Goal: Task Accomplishment & Management: Complete application form

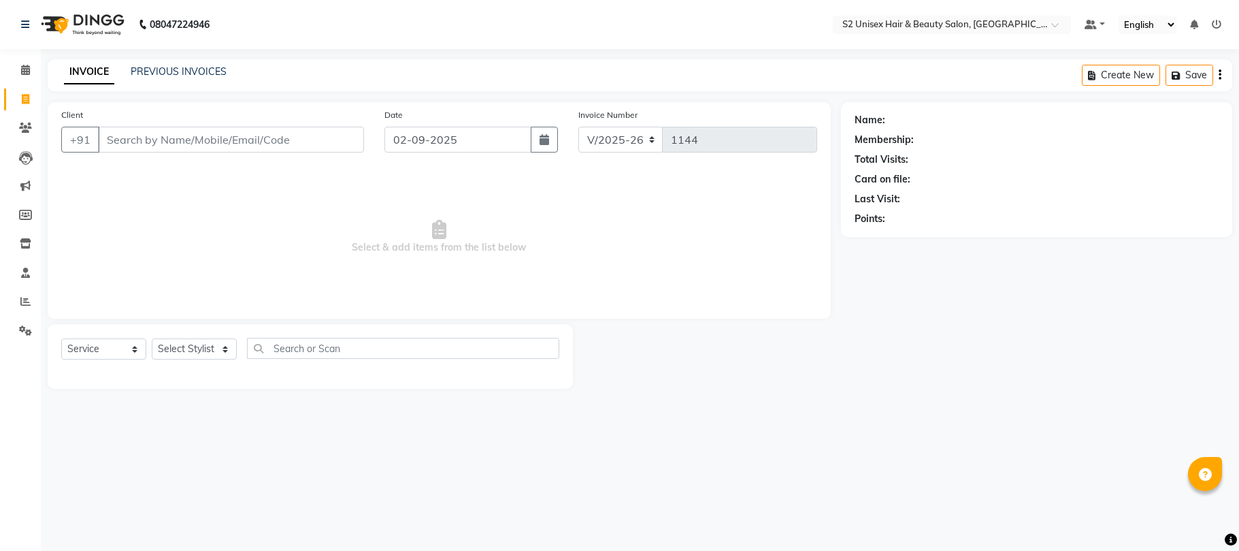
select select "3982"
select select "service"
click at [186, 349] on select "Select Stylist Bittu Gulshan KHUSHI LALITA PARVIN PAL Pramod S2 salon Supendra …" at bounding box center [194, 348] width 85 height 21
select select "59190"
click at [152, 338] on select "Select Stylist Bittu Gulshan KHUSHI LALITA PARVIN PAL Pramod S2 salon Supendra …" at bounding box center [194, 348] width 85 height 21
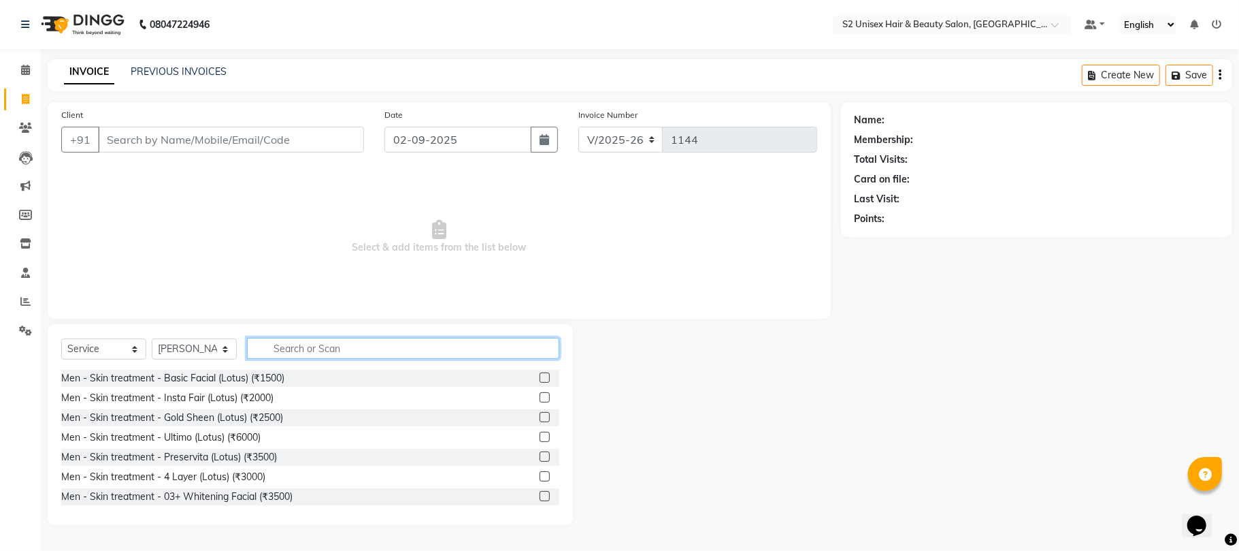
click at [347, 344] on input "text" at bounding box center [403, 348] width 312 height 21
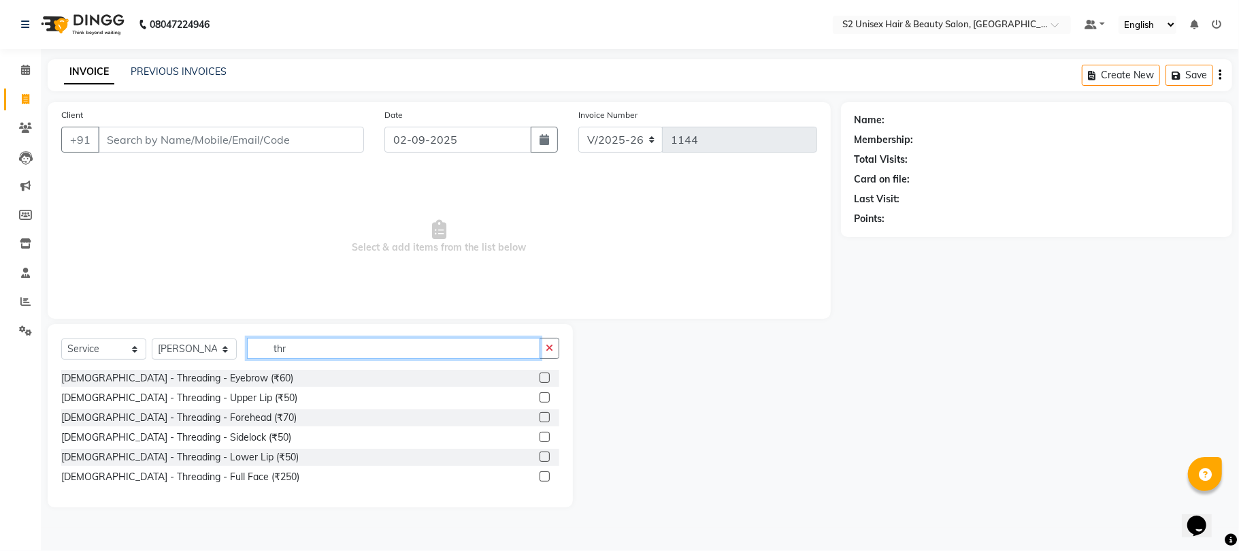
type input "thr"
click at [544, 377] on label at bounding box center [545, 377] width 10 height 10
click at [544, 377] on input "checkbox" at bounding box center [544, 378] width 9 height 9
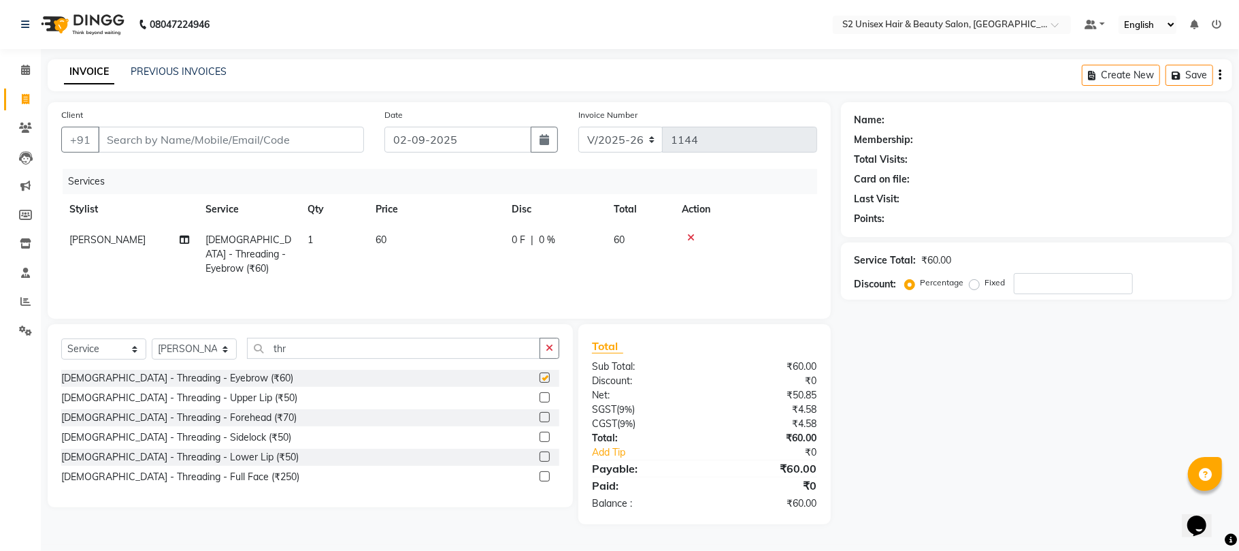
checkbox input "false"
click at [553, 351] on icon "button" at bounding box center [549, 348] width 7 height 10
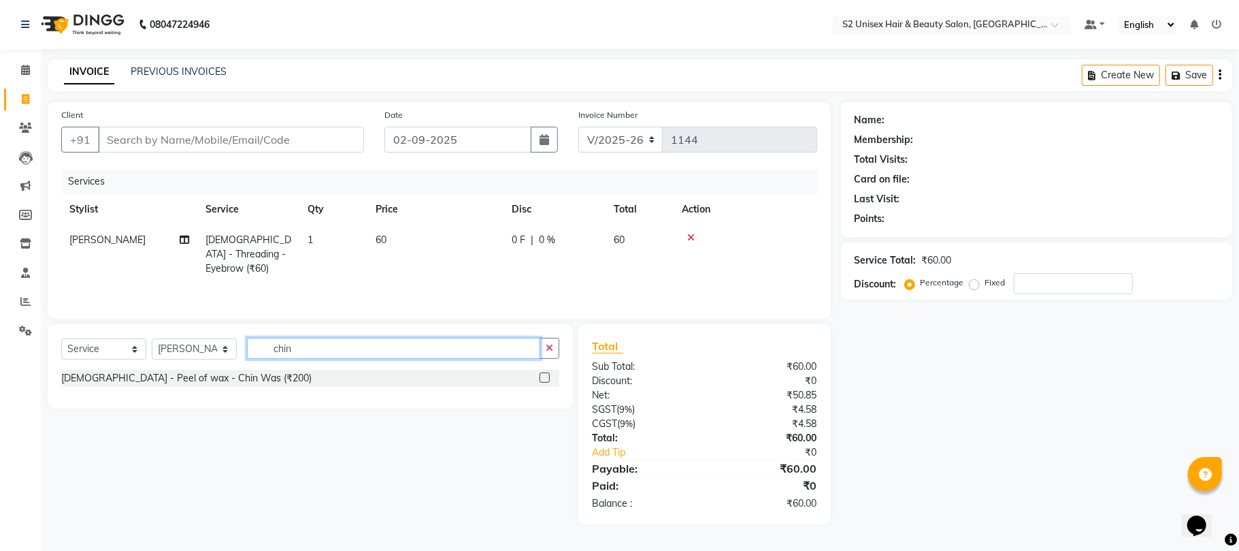
type input "chin"
click at [553, 351] on icon "button" at bounding box center [549, 348] width 7 height 10
type input "i"
type input "lowe"
click at [543, 377] on label at bounding box center [545, 377] width 10 height 10
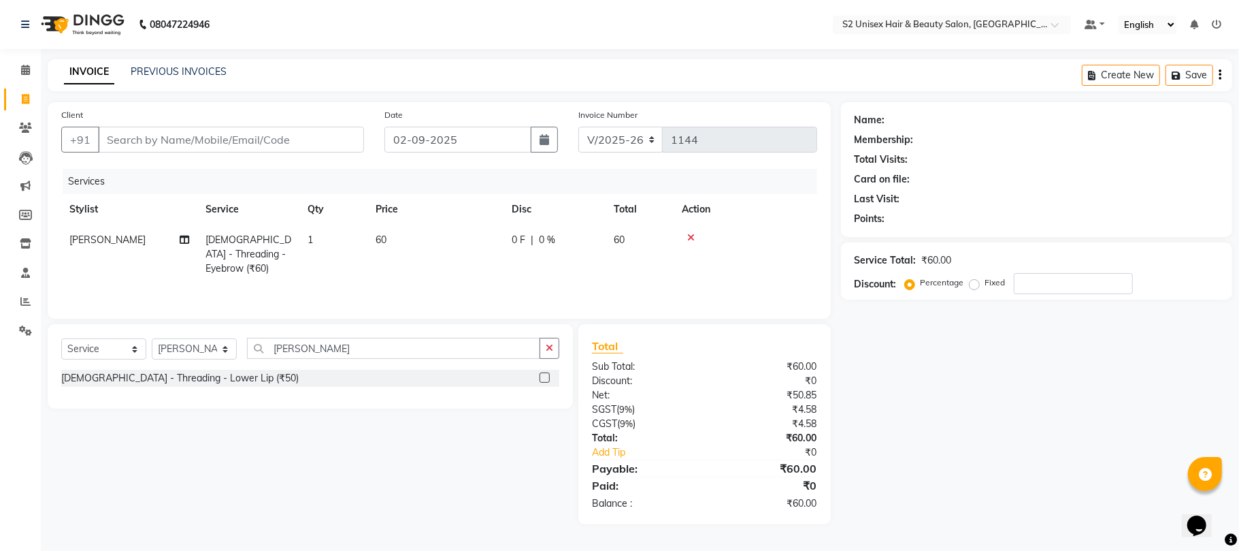
click at [543, 377] on input "checkbox" at bounding box center [544, 378] width 9 height 9
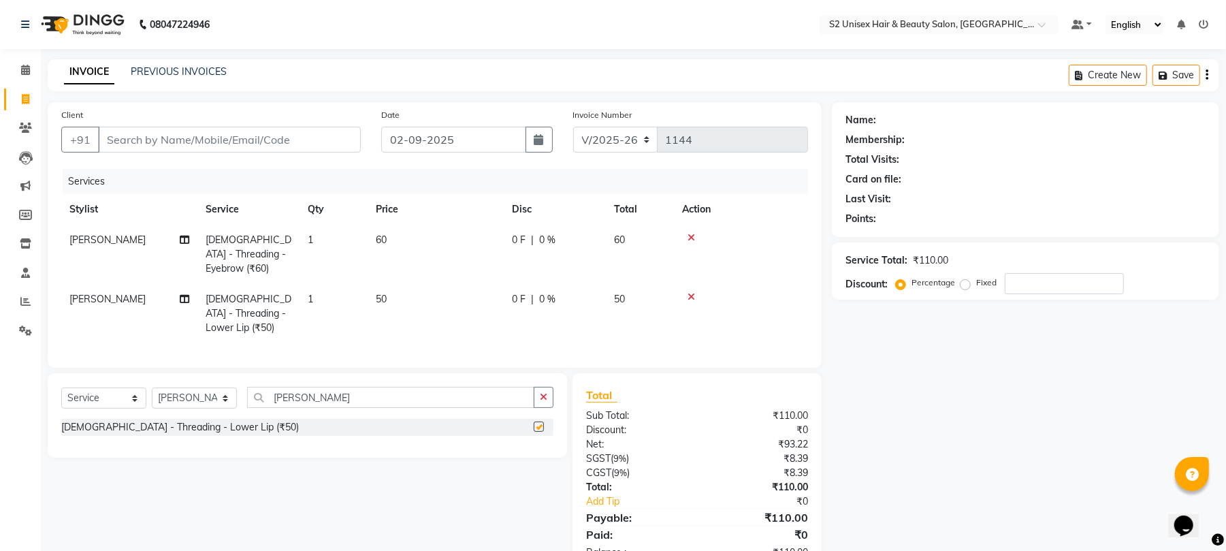
checkbox input "false"
click at [545, 392] on icon "button" at bounding box center [543, 397] width 7 height 10
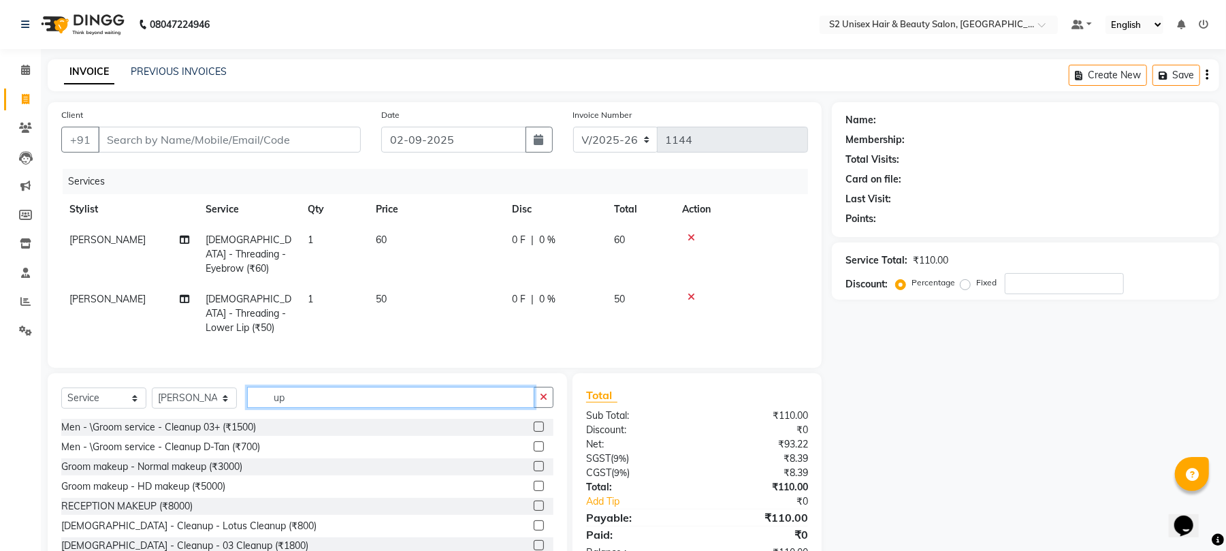
type input "u"
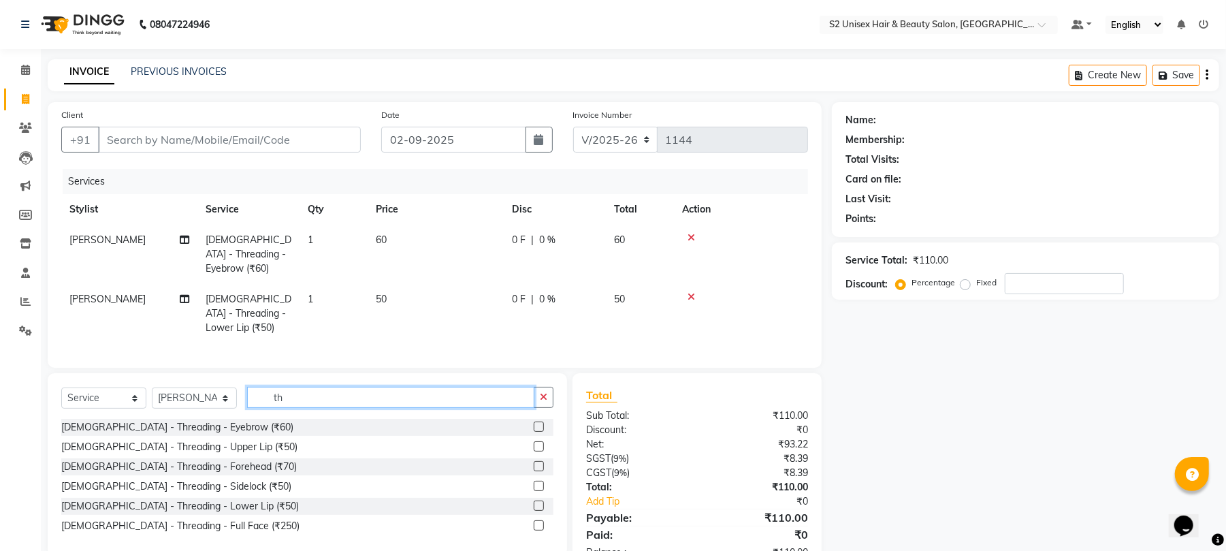
type input "t"
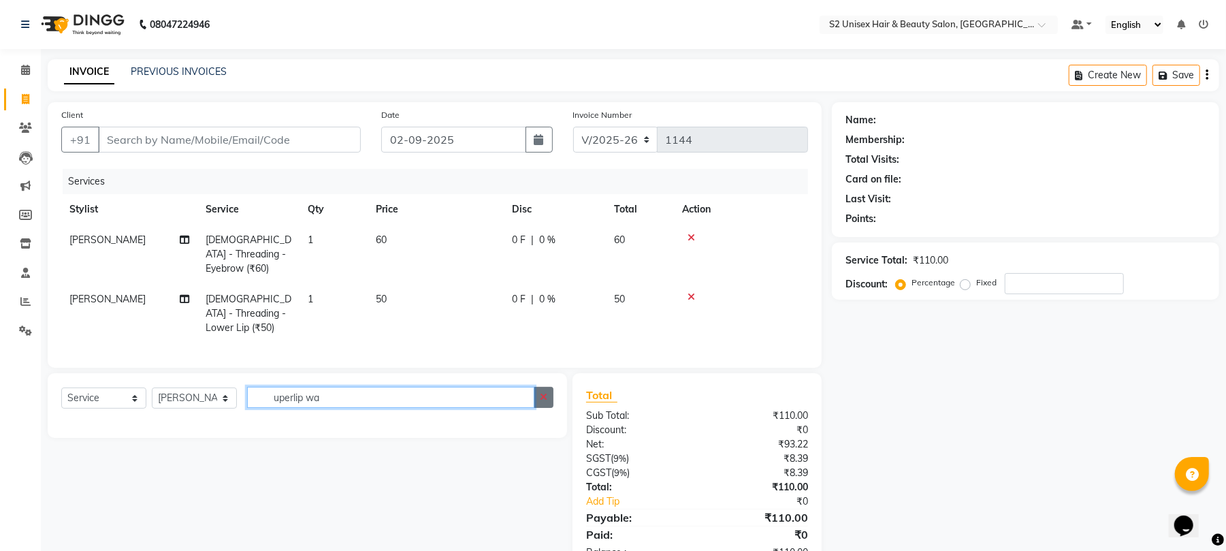
type input "uperlip wa"
click at [548, 387] on button "button" at bounding box center [544, 397] width 20 height 21
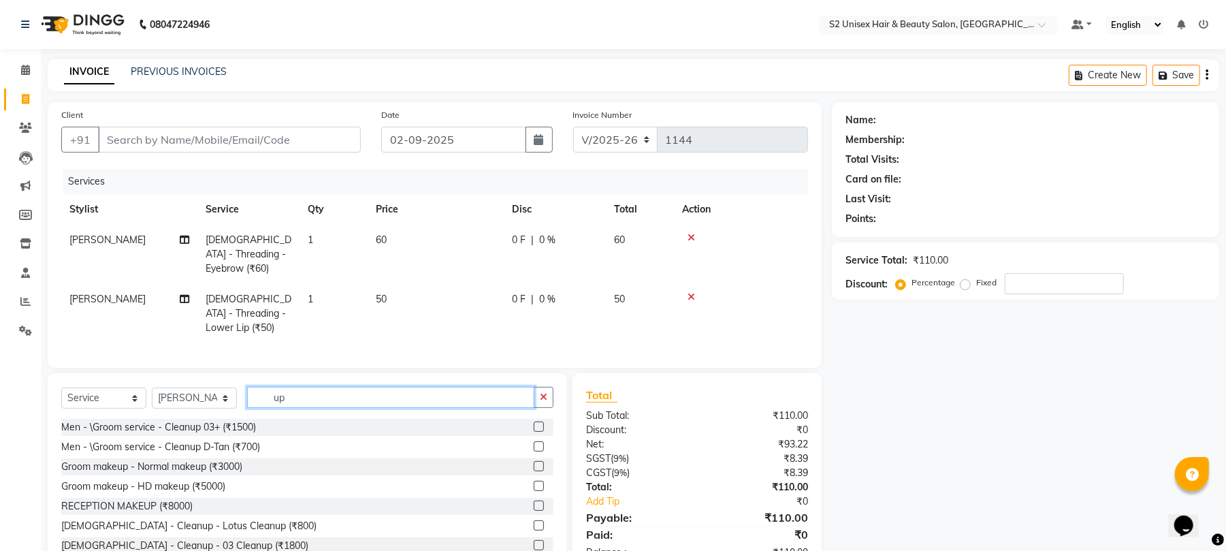
type input "u"
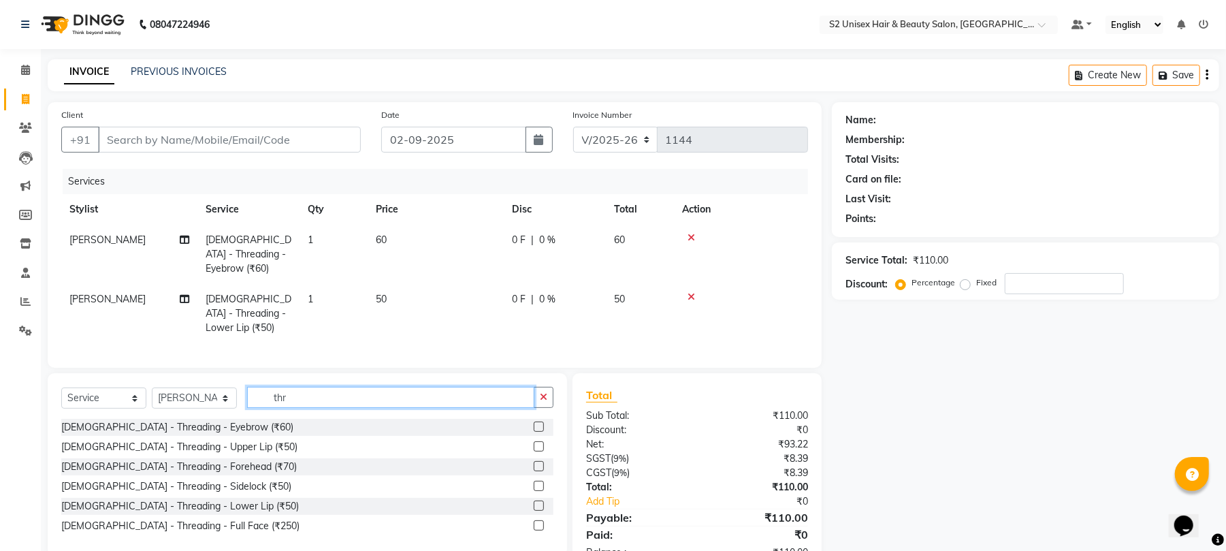
type input "thr"
click at [540, 441] on label at bounding box center [539, 446] width 10 height 10
click at [540, 442] on input "checkbox" at bounding box center [538, 446] width 9 height 9
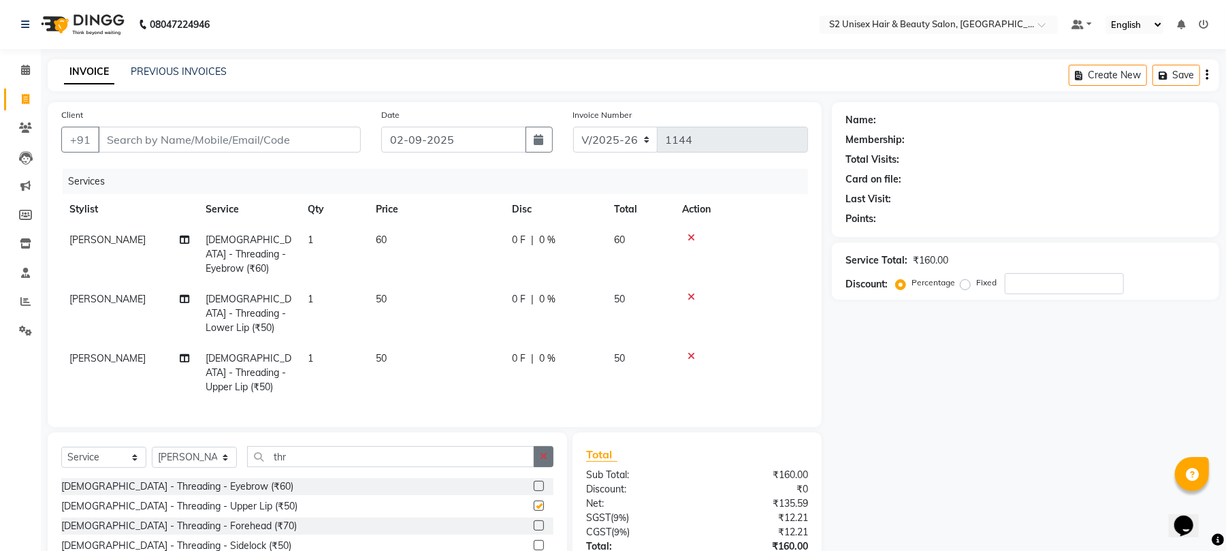
checkbox input "false"
click at [542, 451] on icon "button" at bounding box center [543, 456] width 7 height 10
click at [393, 343] on td "50" at bounding box center [436, 372] width 136 height 59
select select "59190"
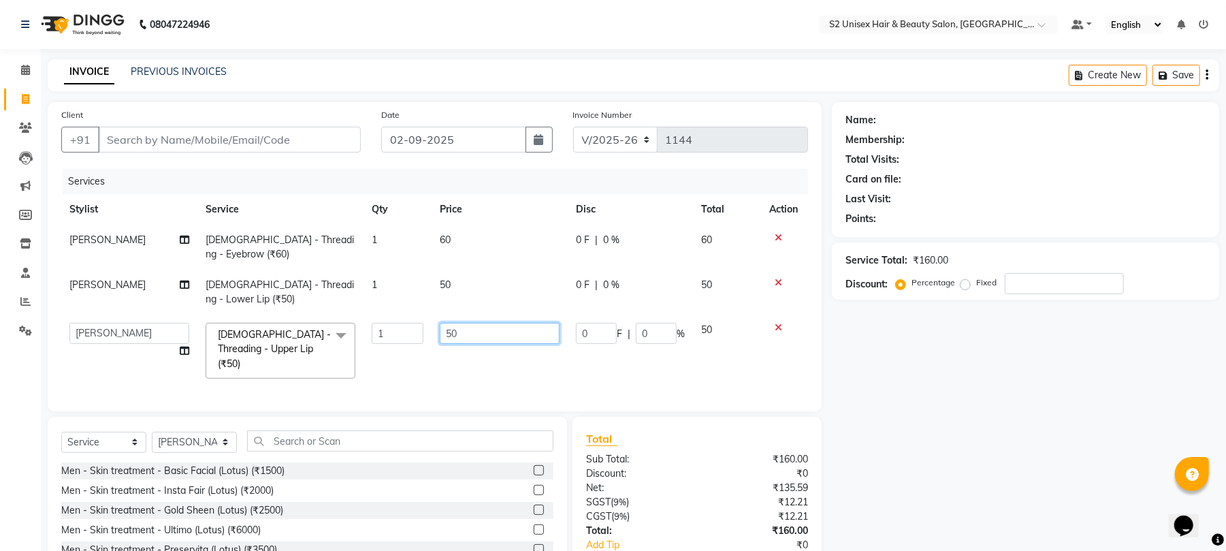
click at [491, 338] on input "50" at bounding box center [500, 333] width 120 height 21
type input "5"
type input "150"
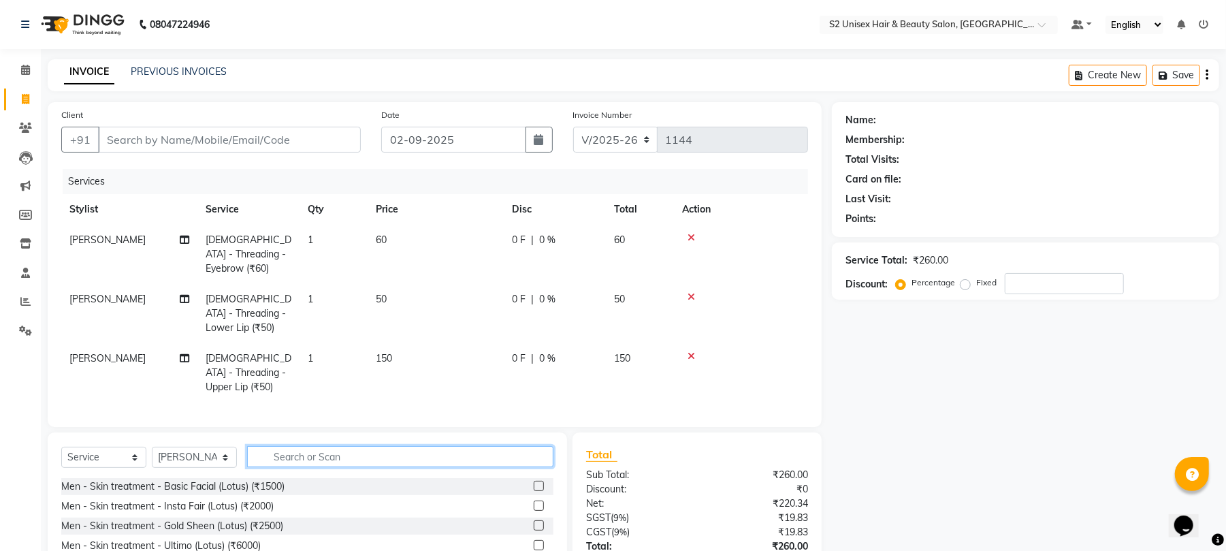
click at [537, 446] on input "text" at bounding box center [400, 456] width 306 height 21
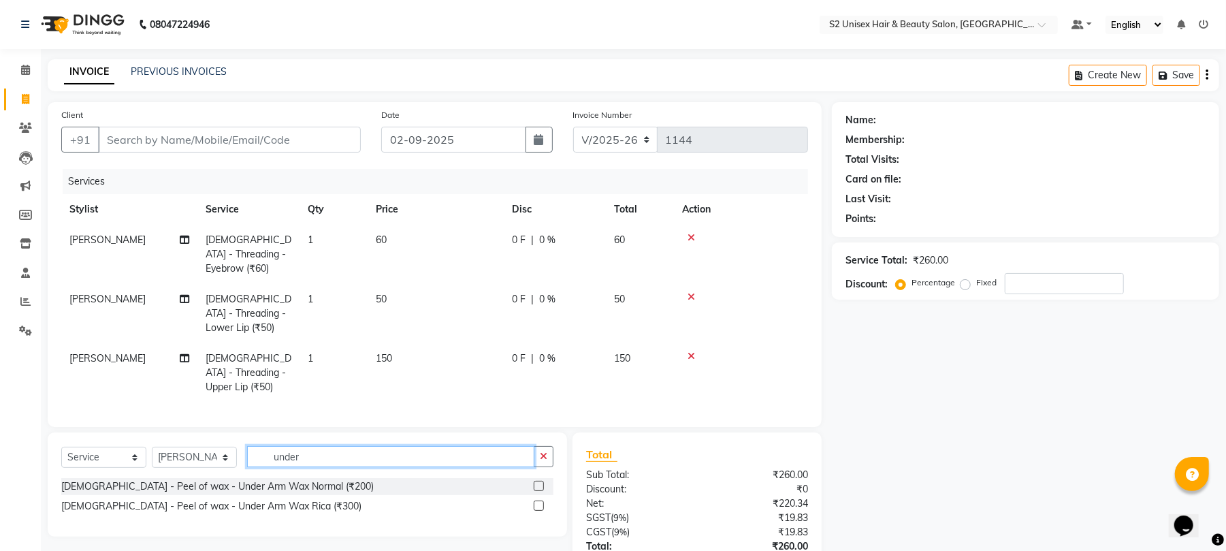
type input "under"
click at [542, 500] on label at bounding box center [539, 505] width 10 height 10
click at [542, 502] on input "checkbox" at bounding box center [538, 506] width 9 height 9
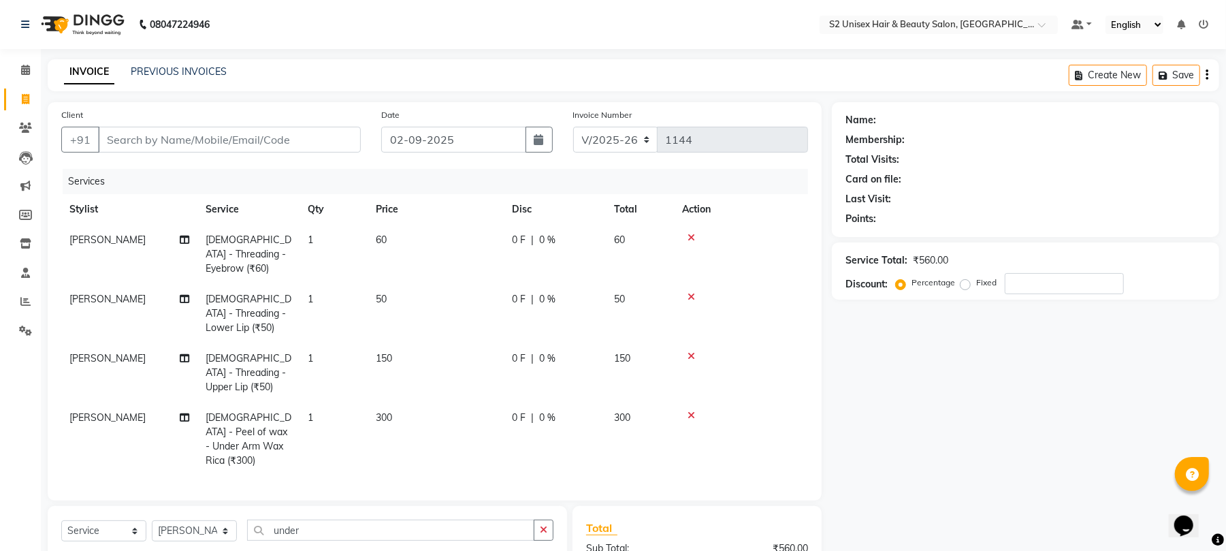
checkbox input "false"
click at [540, 525] on icon "button" at bounding box center [543, 530] width 7 height 10
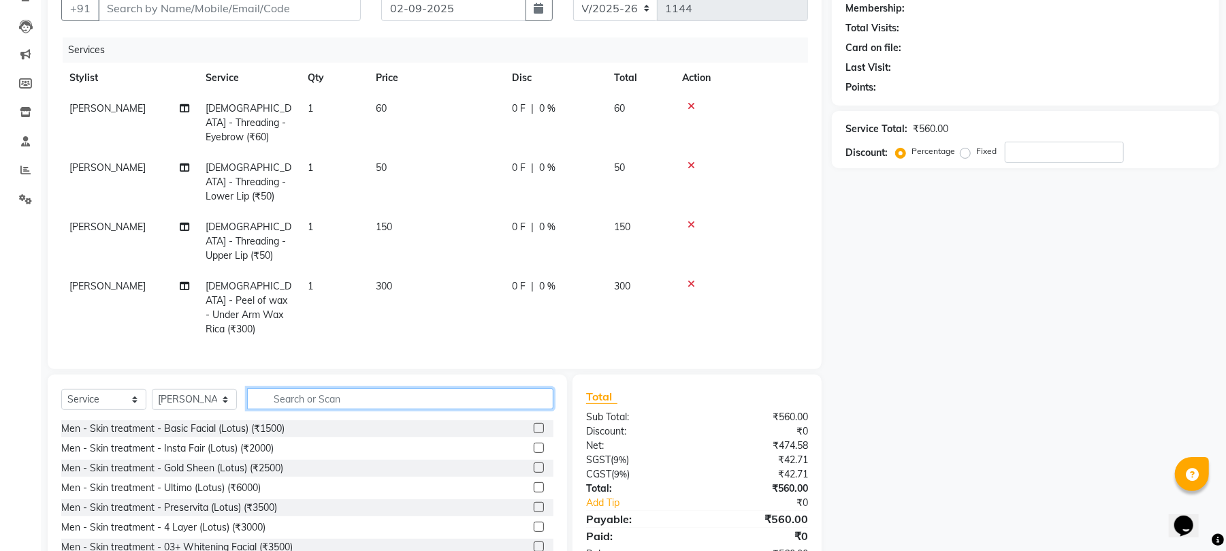
scroll to position [132, 0]
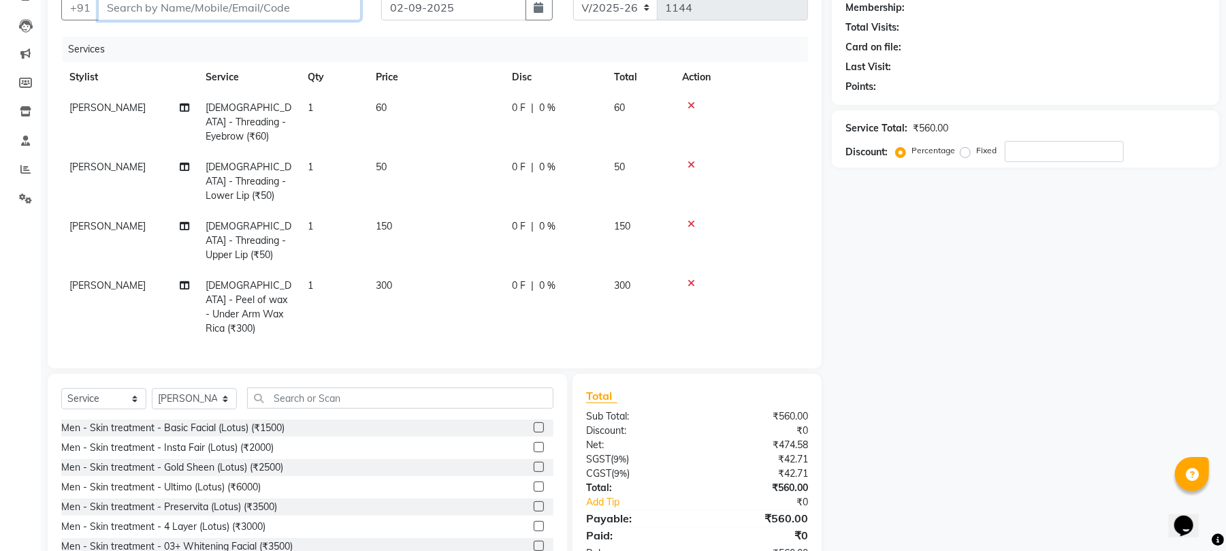
click at [262, 7] on input "Client" at bounding box center [229, 8] width 263 height 26
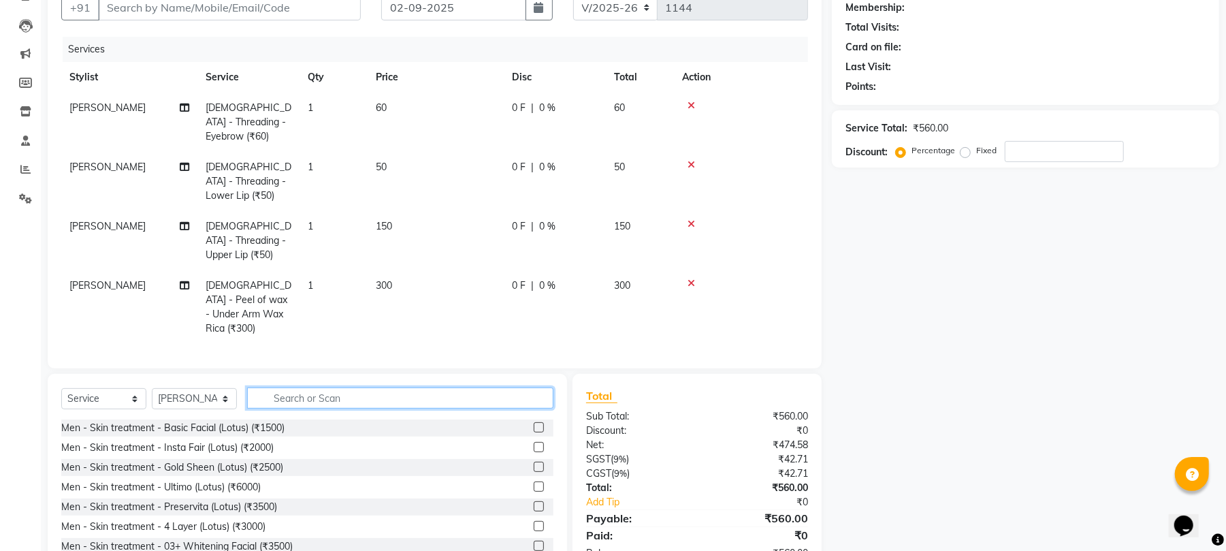
click at [355, 387] on input "text" at bounding box center [400, 397] width 306 height 21
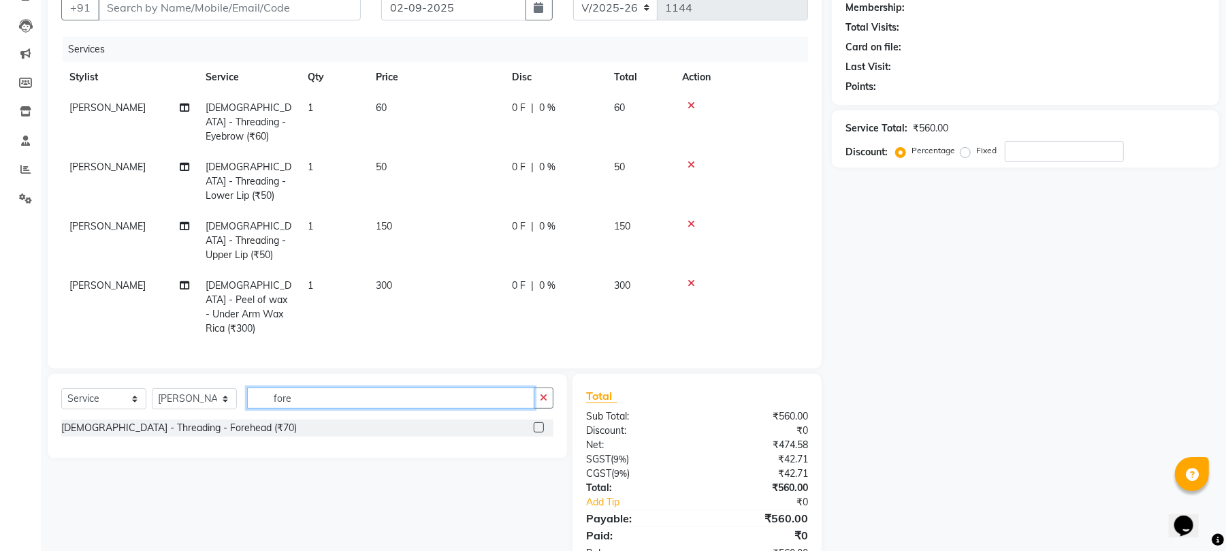
type input "fore"
click at [535, 422] on label at bounding box center [539, 427] width 10 height 10
click at [535, 423] on input "checkbox" at bounding box center [538, 427] width 9 height 9
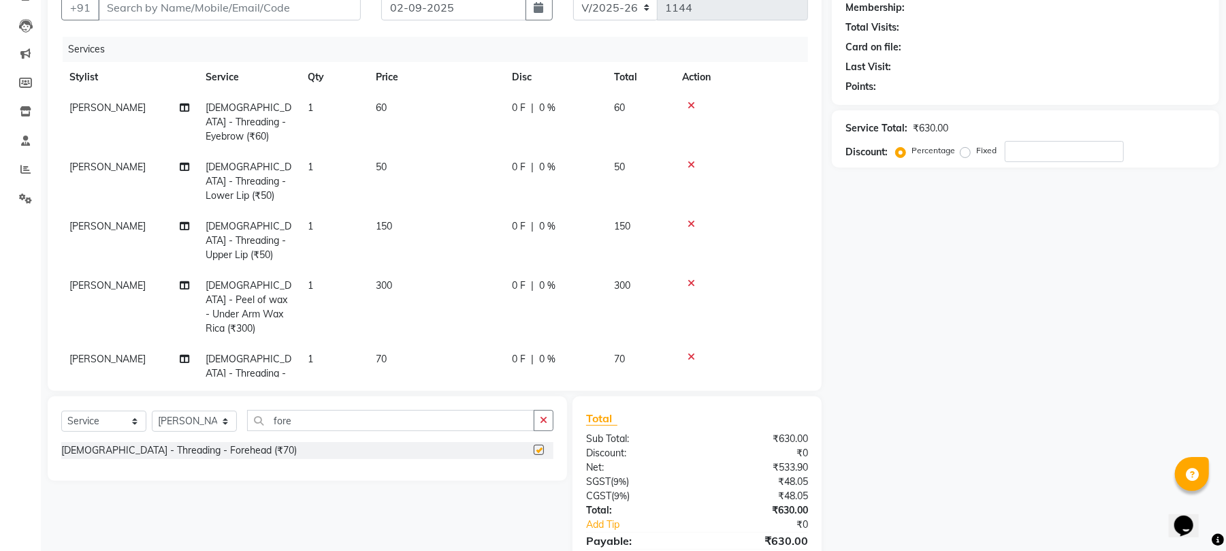
checkbox input "false"
click at [543, 415] on icon "button" at bounding box center [543, 420] width 7 height 10
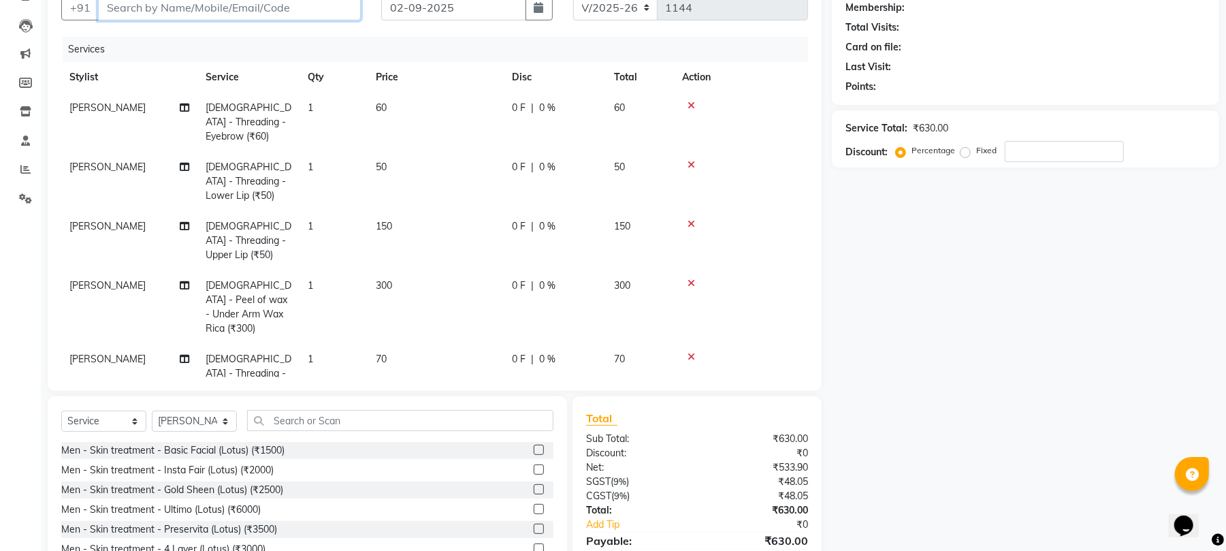
click at [298, 6] on input "Client" at bounding box center [229, 8] width 263 height 26
click at [1034, 146] on input "number" at bounding box center [1064, 151] width 119 height 21
type input "10"
click at [278, 11] on input "Client" at bounding box center [229, 8] width 263 height 26
type input "9"
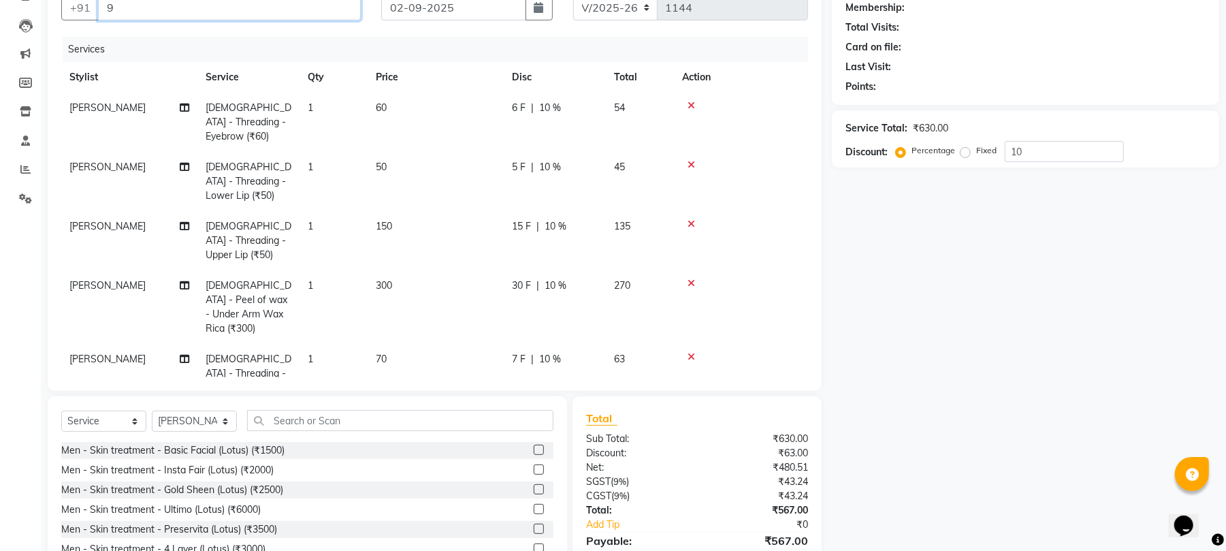
type input "0"
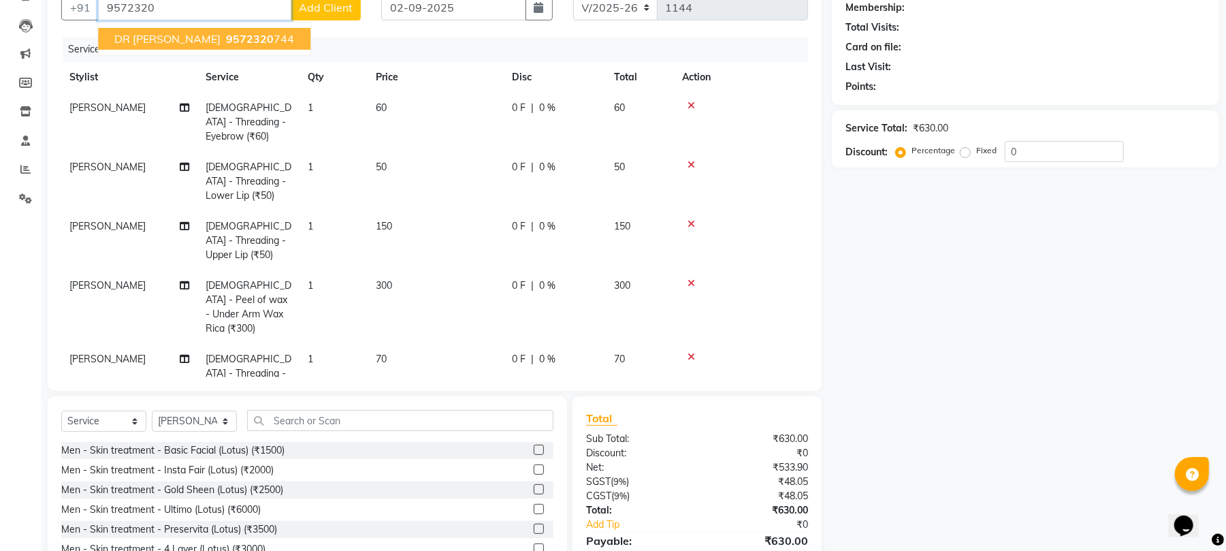
click at [235, 38] on ngb-highlight "9572320 744" at bounding box center [258, 39] width 71 height 14
type input "9572320744"
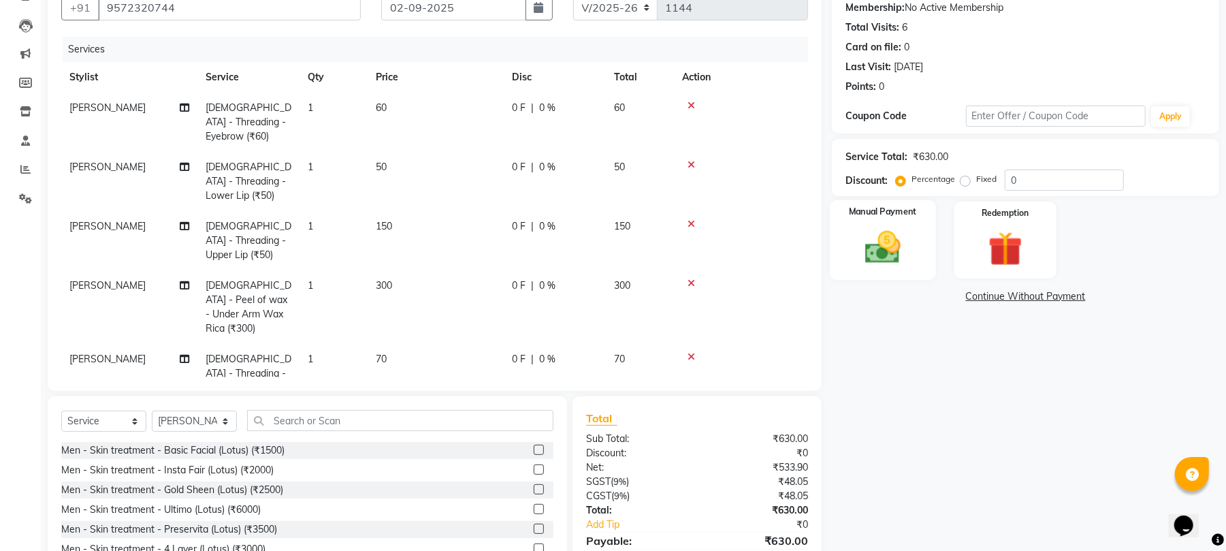
click at [845, 218] on div "Manual Payment" at bounding box center [883, 240] width 106 height 80
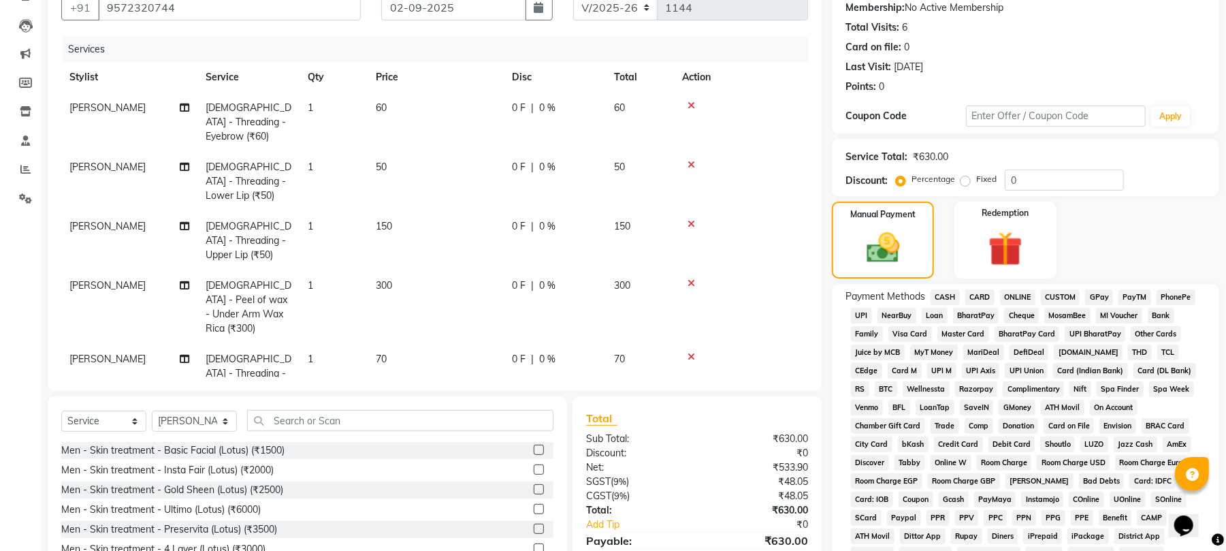
click at [1019, 297] on span "ONLINE" at bounding box center [1017, 297] width 35 height 16
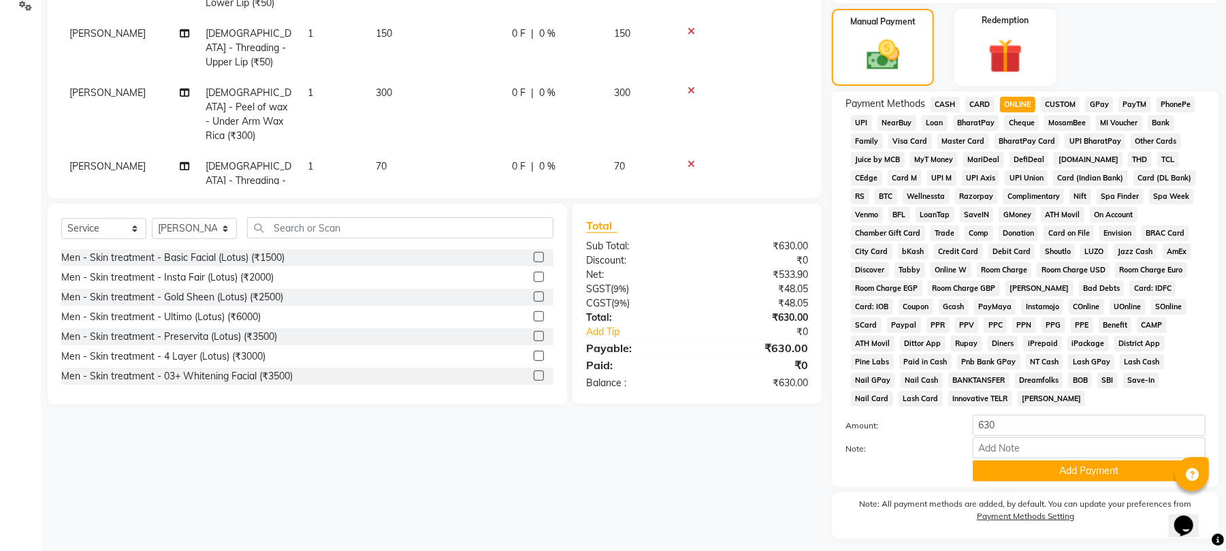
scroll to position [346, 0]
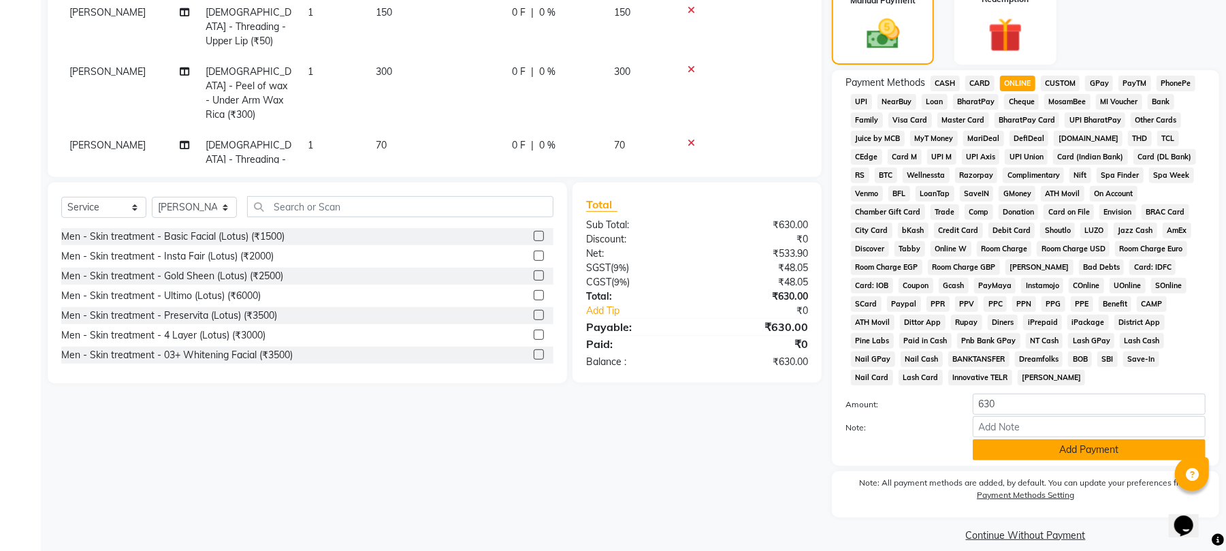
click at [1088, 439] on button "Add Payment" at bounding box center [1089, 449] width 233 height 21
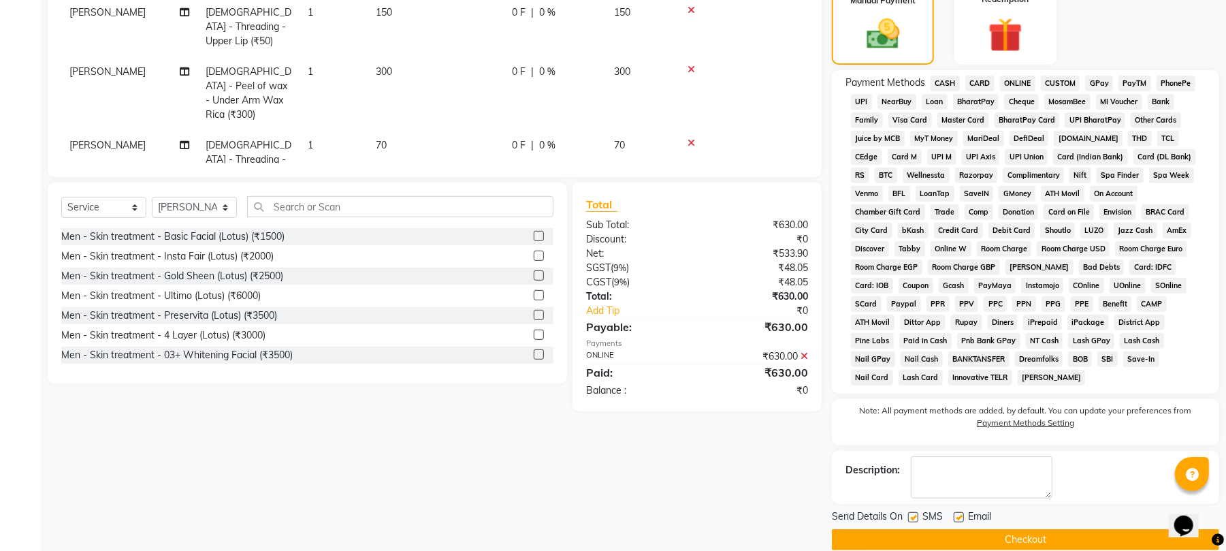
click at [1076, 529] on button "Checkout" at bounding box center [1025, 539] width 387 height 21
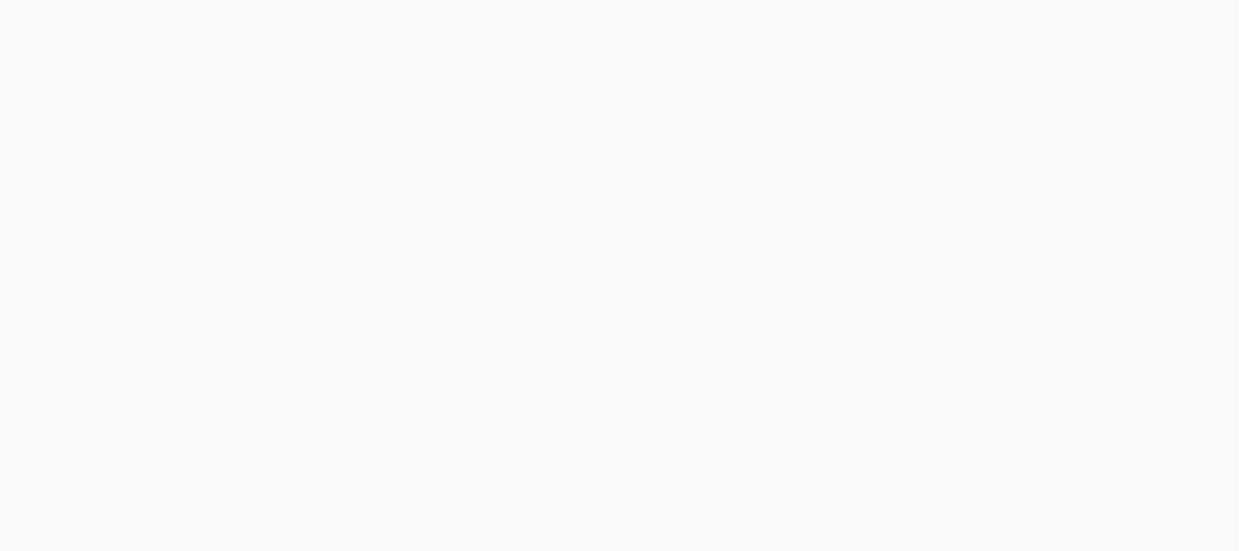
select select "3982"
select select "service"
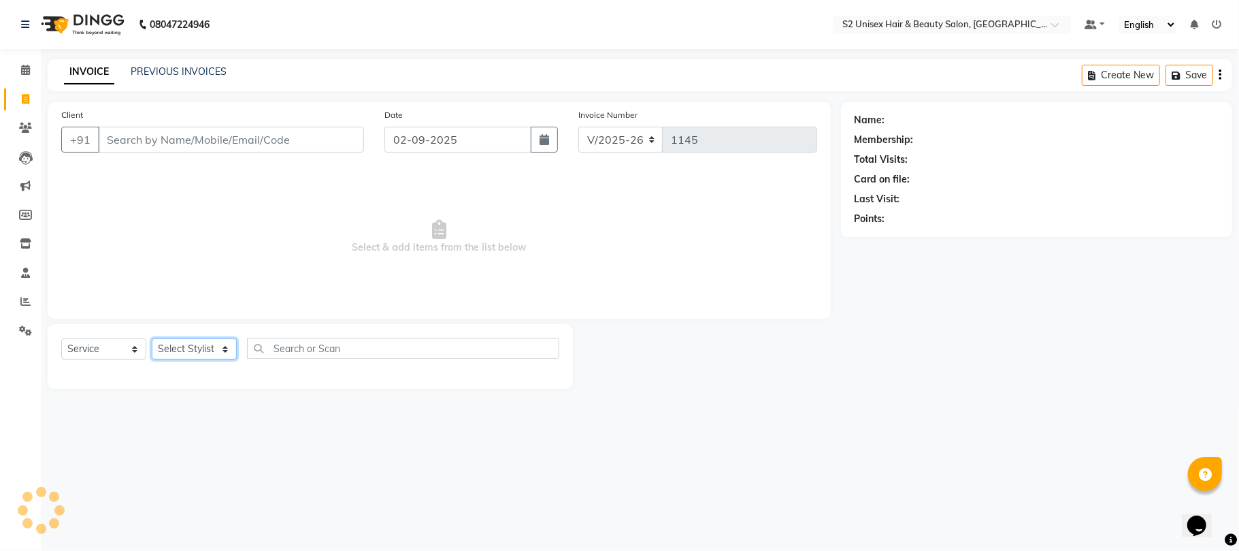
click at [191, 343] on select "Select Stylist Bittu Gulshan KHUSHI LALITA PARVIN PAL Pramod S2 salon Supendra …" at bounding box center [194, 348] width 85 height 21
select select "67869"
click at [152, 338] on select "Select Stylist Bittu Gulshan KHUSHI LALITA PARVIN PAL Pramod S2 salon Supendra …" at bounding box center [194, 348] width 85 height 21
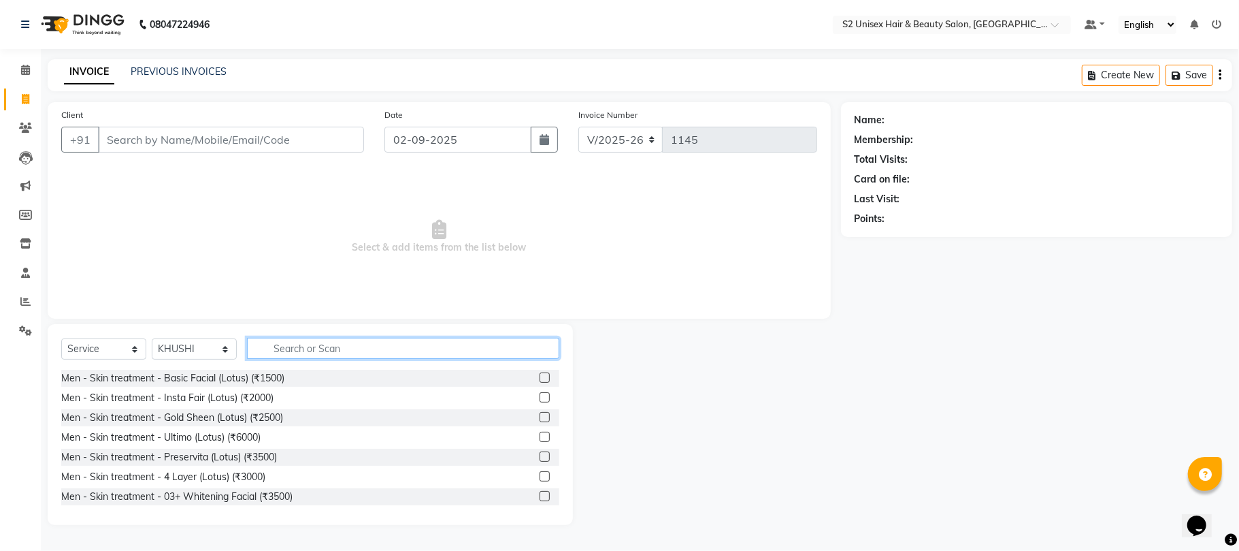
click at [305, 354] on input "text" at bounding box center [403, 348] width 312 height 21
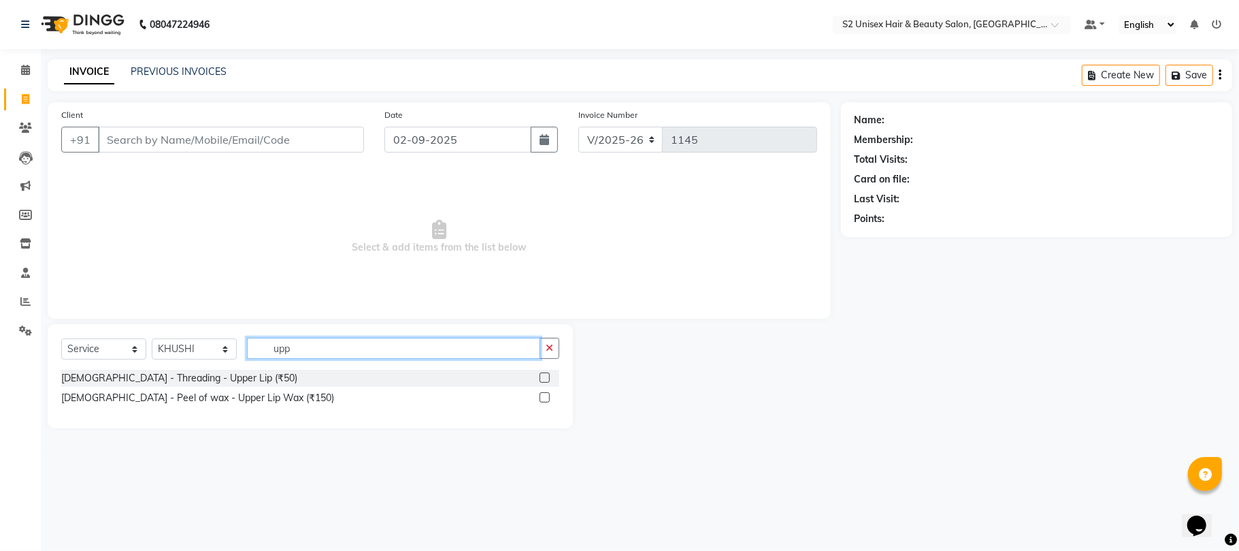
type input "upp"
click at [546, 396] on label at bounding box center [545, 397] width 10 height 10
click at [546, 396] on input "checkbox" at bounding box center [544, 397] width 9 height 9
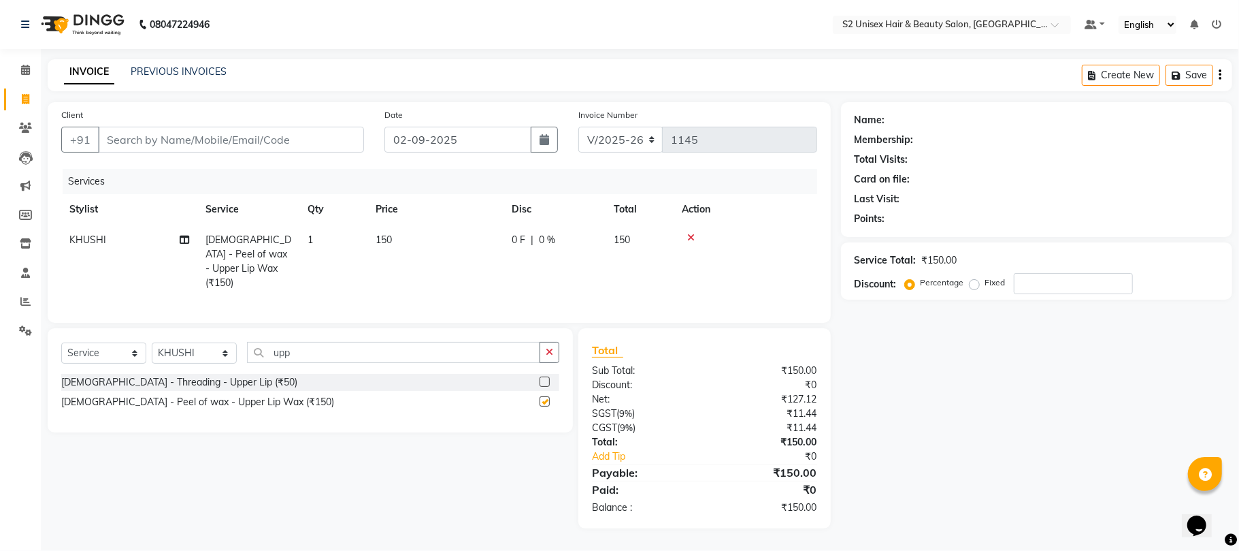
checkbox input "false"
click at [548, 350] on icon "button" at bounding box center [549, 352] width 7 height 10
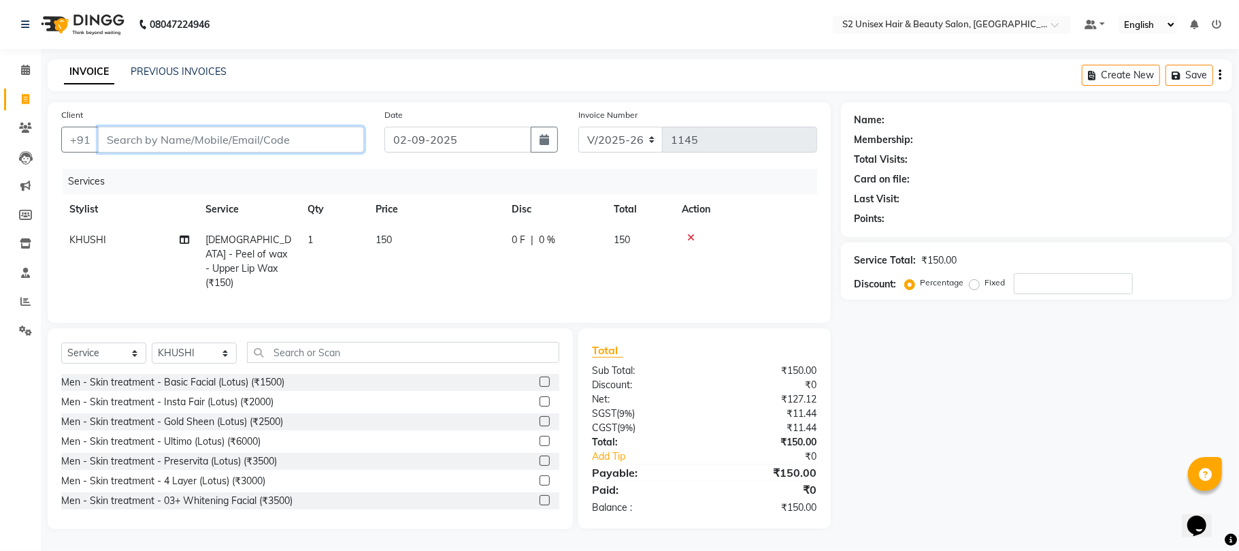
click at [314, 128] on input "Client" at bounding box center [231, 140] width 266 height 26
type input "7"
type input "0"
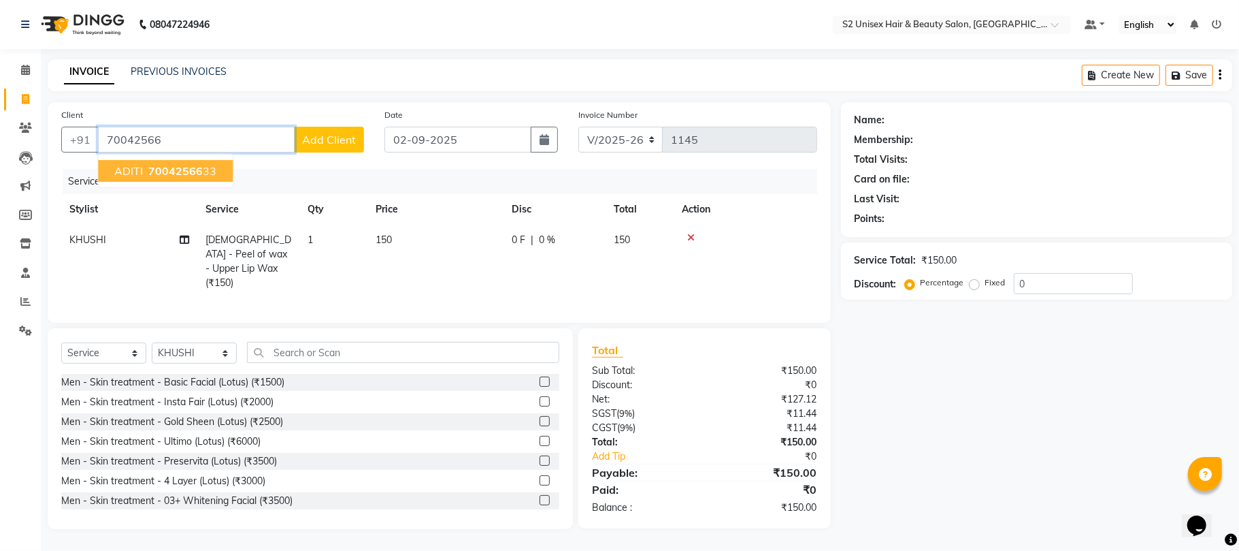
click at [222, 172] on button "ADITI 70042566 33" at bounding box center [165, 171] width 135 height 22
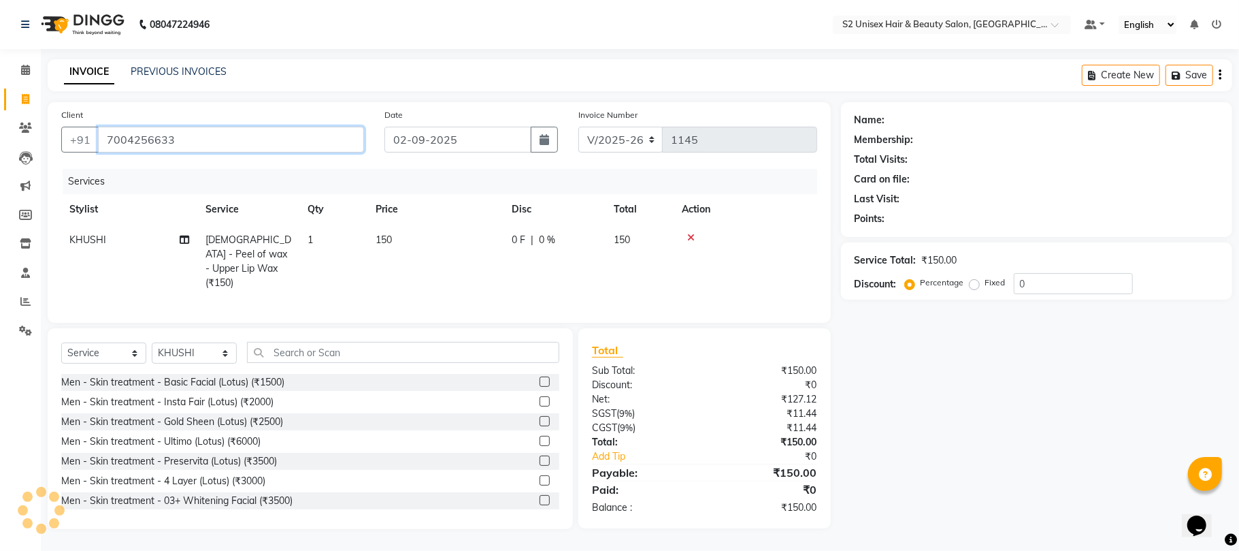
type input "7004256633"
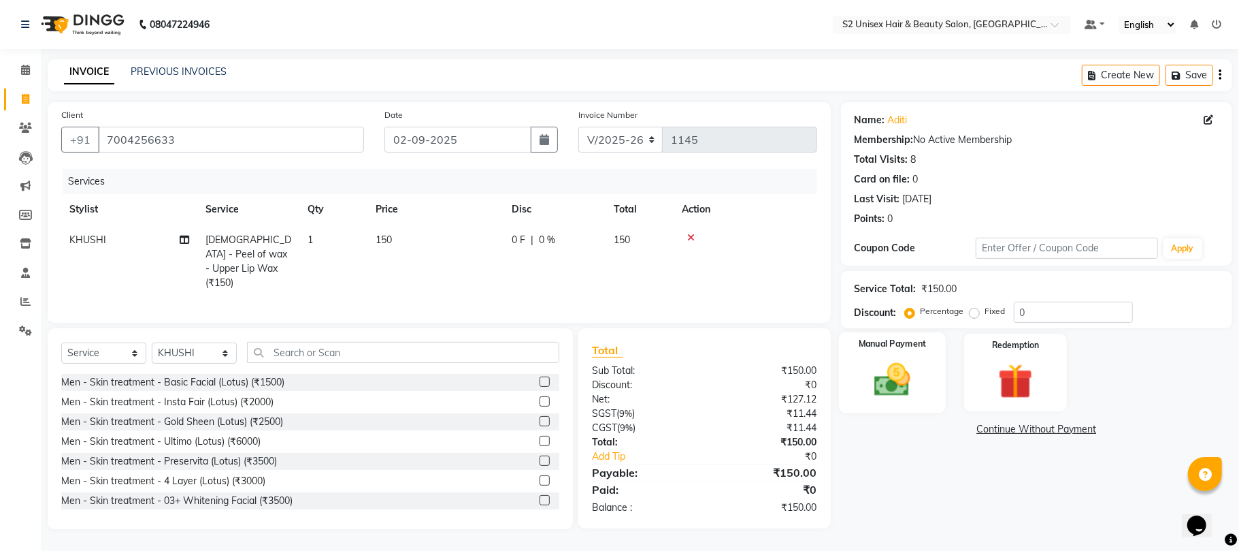
click at [880, 357] on div "Manual Payment" at bounding box center [892, 372] width 107 height 80
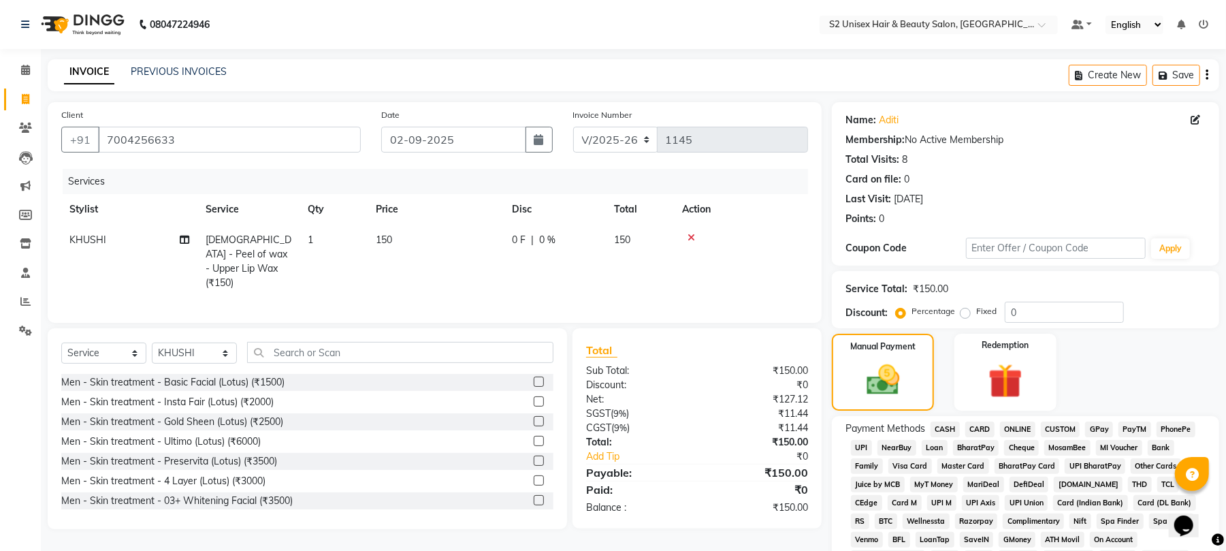
click at [945, 428] on span "CASH" at bounding box center [944, 429] width 29 height 16
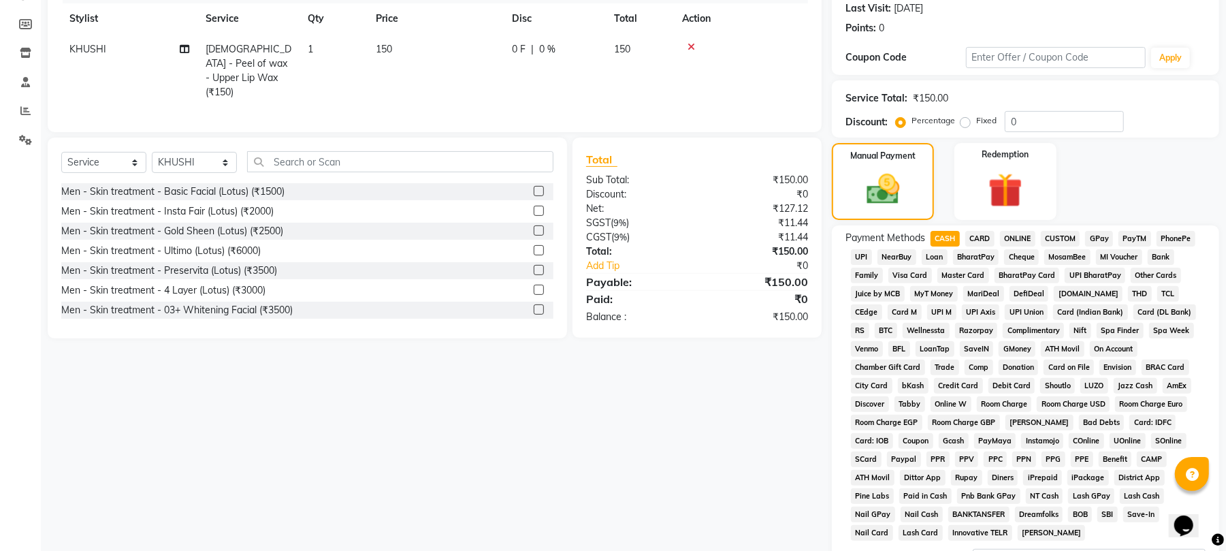
scroll to position [346, 0]
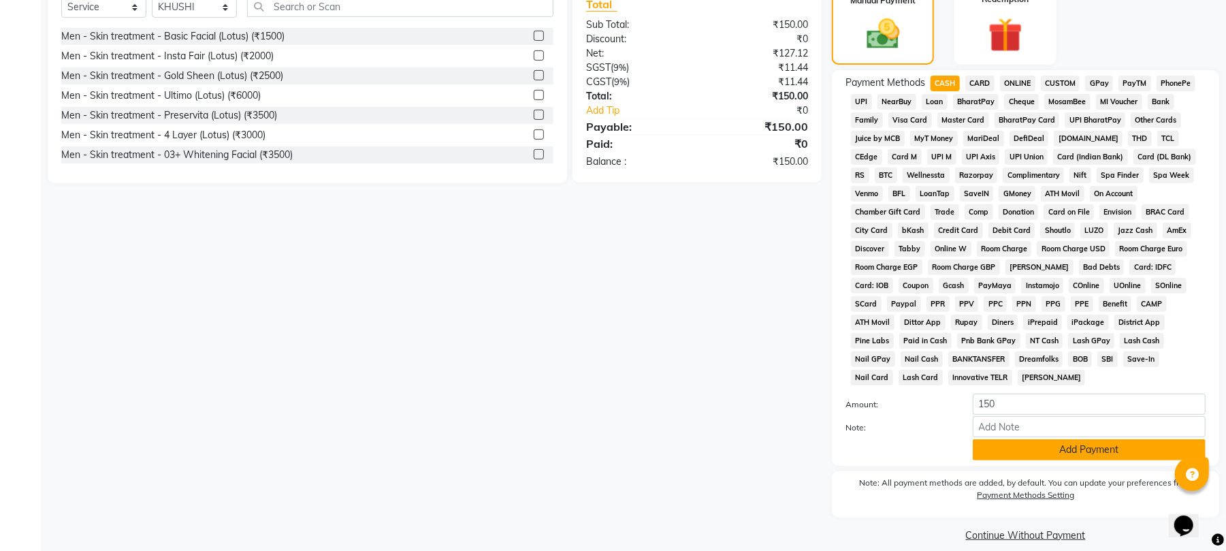
click at [1051, 439] on button "Add Payment" at bounding box center [1089, 449] width 233 height 21
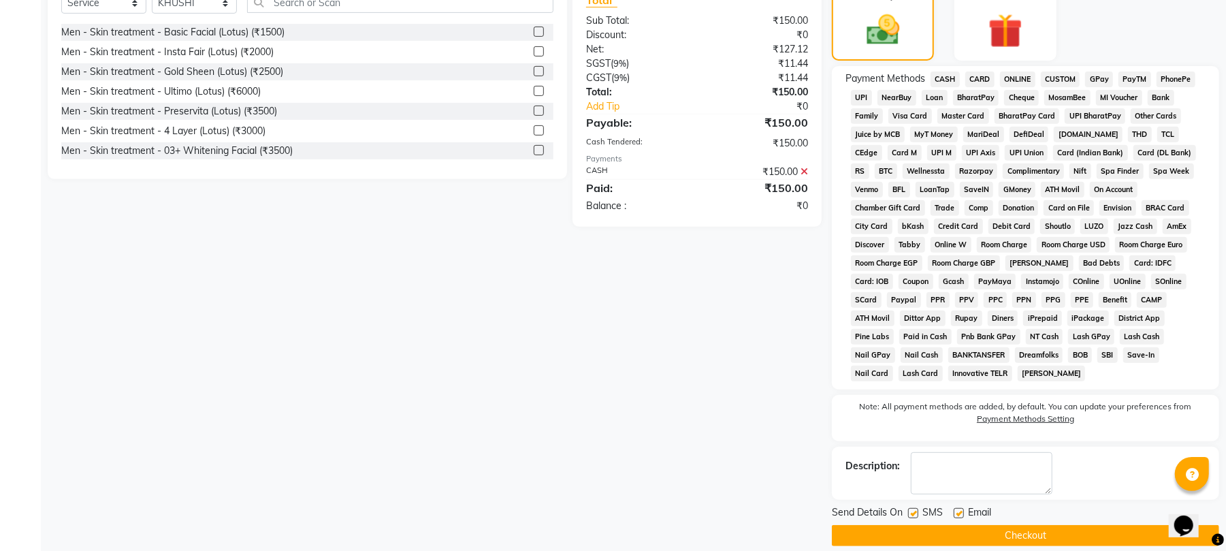
scroll to position [351, 0]
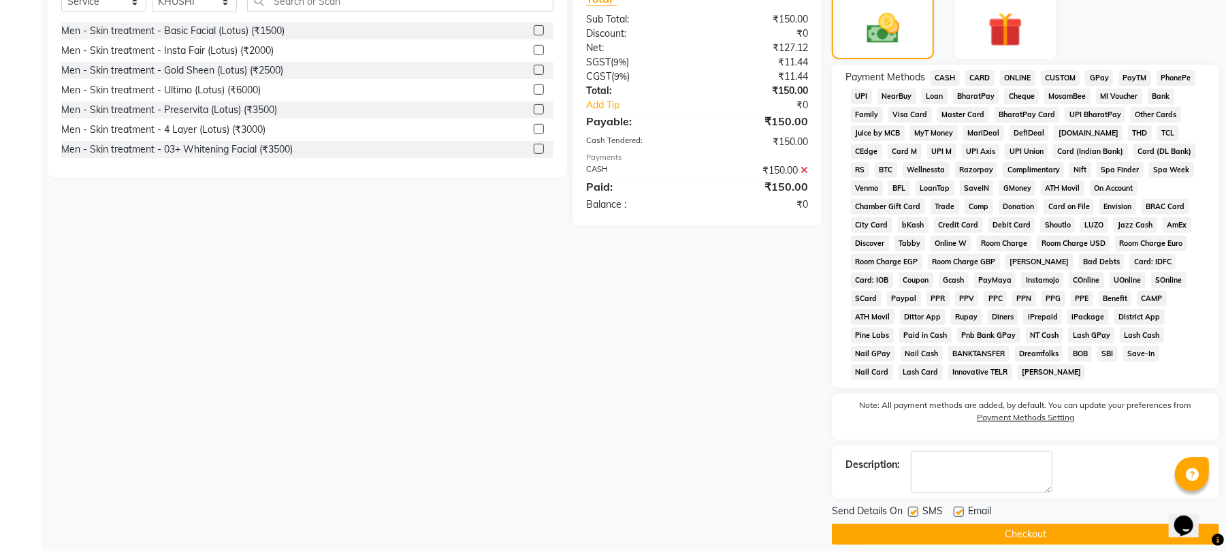
click at [994, 523] on button "Checkout" at bounding box center [1025, 533] width 387 height 21
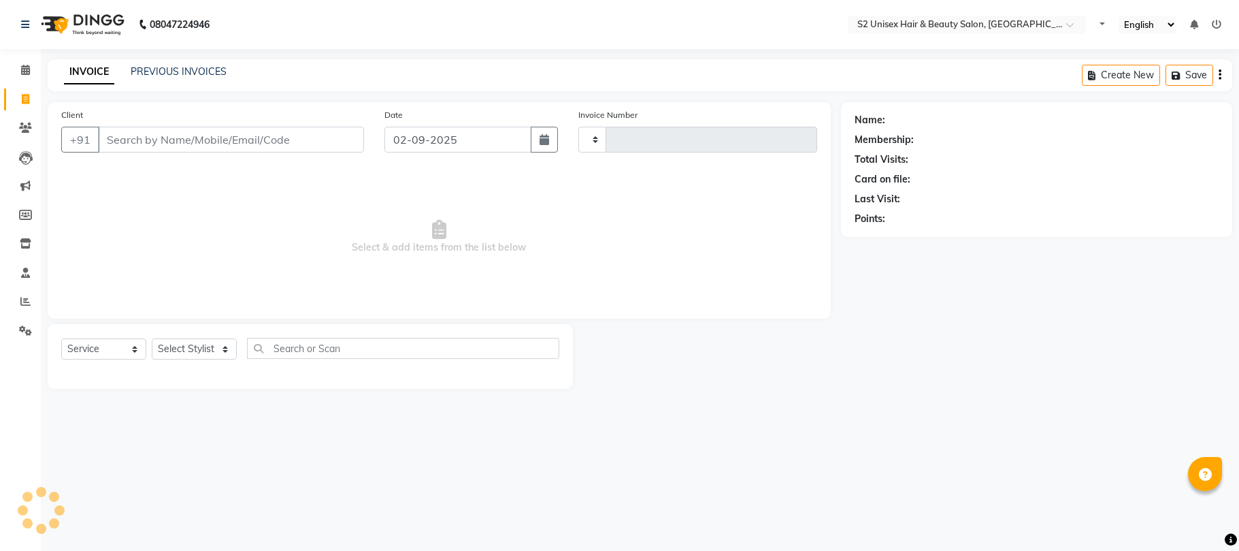
select select "service"
type input "1146"
select select "3982"
